Goal: Find specific page/section: Find specific page/section

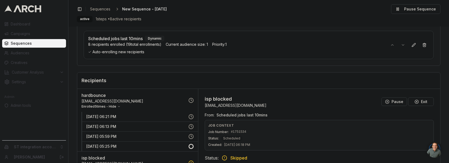
scroll to position [46, 0]
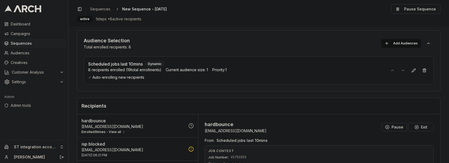
scroll to position [37, 0]
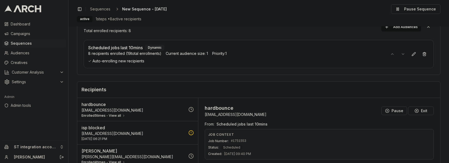
click at [114, 113] on button "Enrolled 5 times - View all" at bounding box center [103, 115] width 44 height 4
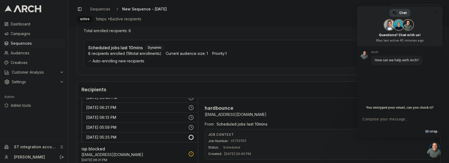
scroll to position [0, 0]
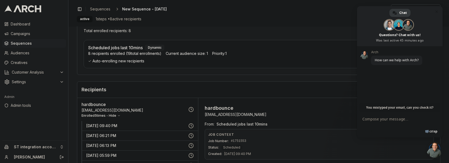
click at [0, 0] on vercel-live-feedback at bounding box center [0, 0] width 0 height 0
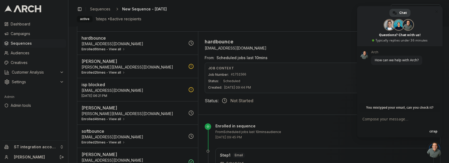
scroll to position [103, 0]
click at [121, 70] on button "Enrolled 2 times - View all" at bounding box center [103, 72] width 44 height 4
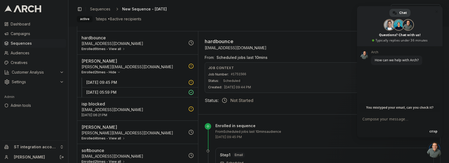
click at [119, 81] on p "28 Aug 2025 - 09:45 PM" at bounding box center [135, 82] width 99 height 5
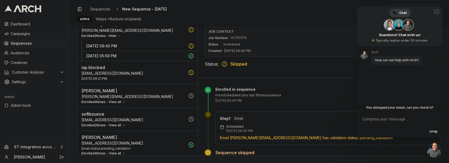
click at [0, 0] on vercel-live-feedback at bounding box center [0, 0] width 0 height 0
click at [434, 13] on span "Close chat" at bounding box center [436, 12] width 6 height 6
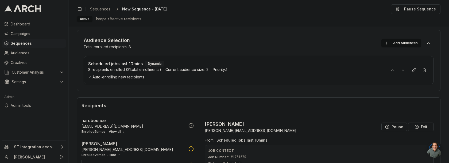
scroll to position [19, 0]
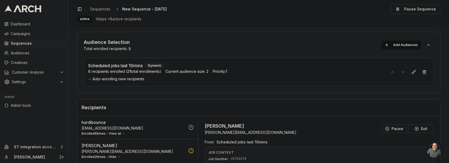
click at [228, 131] on p "sacha+jackturner@getarch.com" at bounding box center [251, 131] width 92 height 5
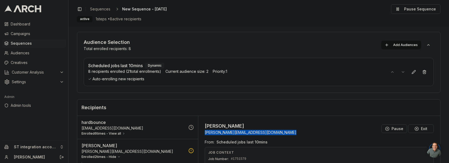
copy p "sacha+jackturner@getarch.com"
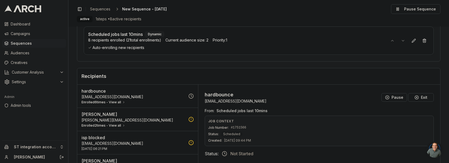
scroll to position [140, 0]
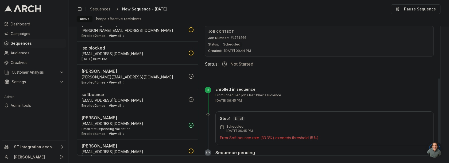
click at [158, 34] on div "Enrolled 2 times - View all" at bounding box center [133, 36] width 104 height 4
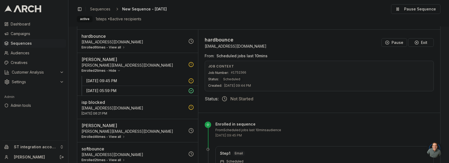
scroll to position [77, 0]
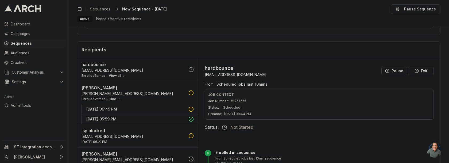
click at [136, 76] on div "Enrolled 6 times - View all" at bounding box center [133, 75] width 104 height 4
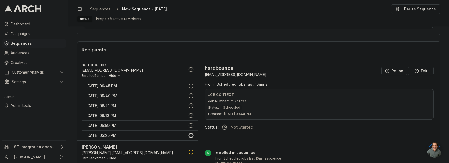
click at [132, 83] on p "[DATE] 09:45 PM" at bounding box center [135, 85] width 99 height 5
click at [168, 93] on p "28 Aug 2025 - 09:40 PM" at bounding box center [135, 95] width 99 height 5
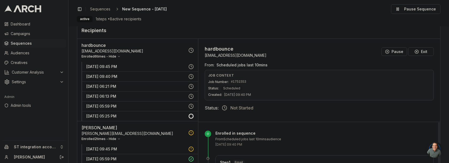
scroll to position [91, 0]
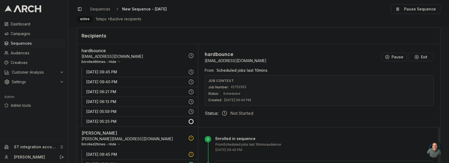
click at [153, 71] on p "28 Aug 2025 - 09:45 PM" at bounding box center [135, 71] width 99 height 5
click at [131, 79] on p "28 Aug 2025 - 09:40 PM" at bounding box center [135, 81] width 99 height 5
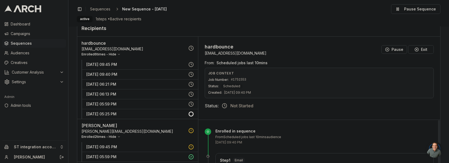
scroll to position [67, 0]
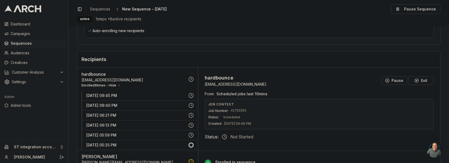
click at [114, 93] on p "28 Aug 2025 - 09:45 PM" at bounding box center [135, 95] width 99 height 5
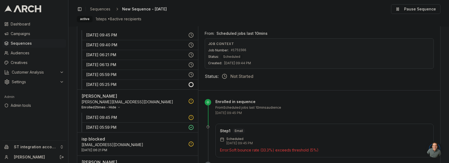
scroll to position [96, 0]
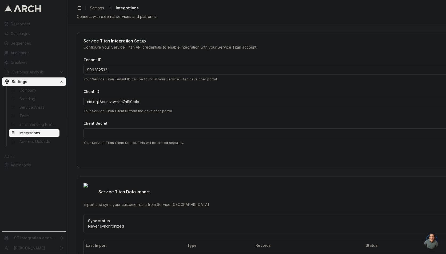
scroll to position [71, 0]
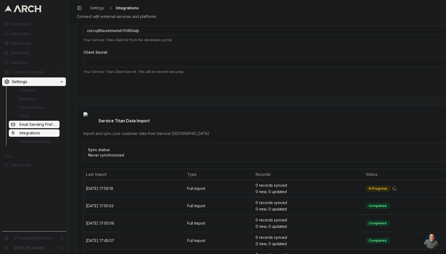
click at [38, 125] on span "Email Sending Preferences" at bounding box center [38, 124] width 38 height 5
